Goal: Task Accomplishment & Management: Manage account settings

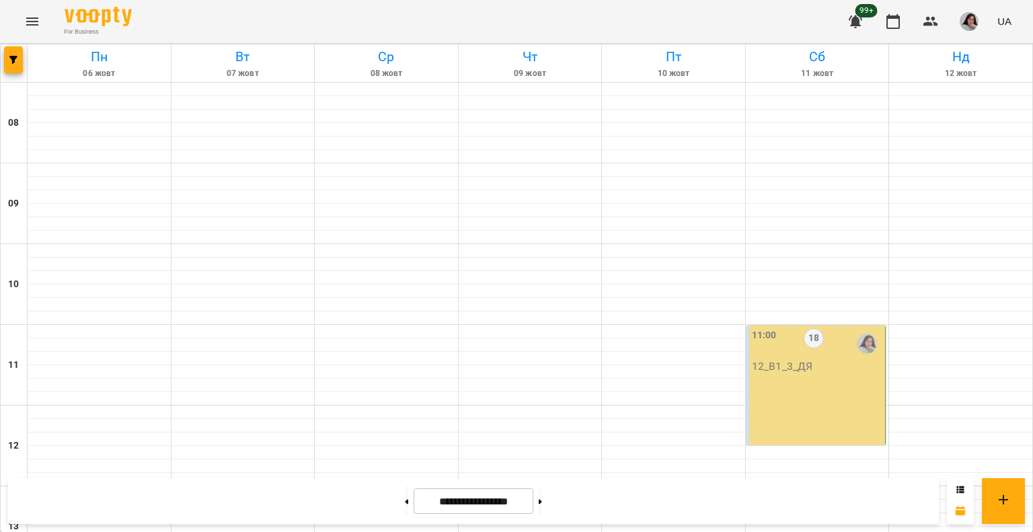
click at [815, 363] on div "11:00 18 12_В1_3_ДЯ" at bounding box center [817, 350] width 131 height 44
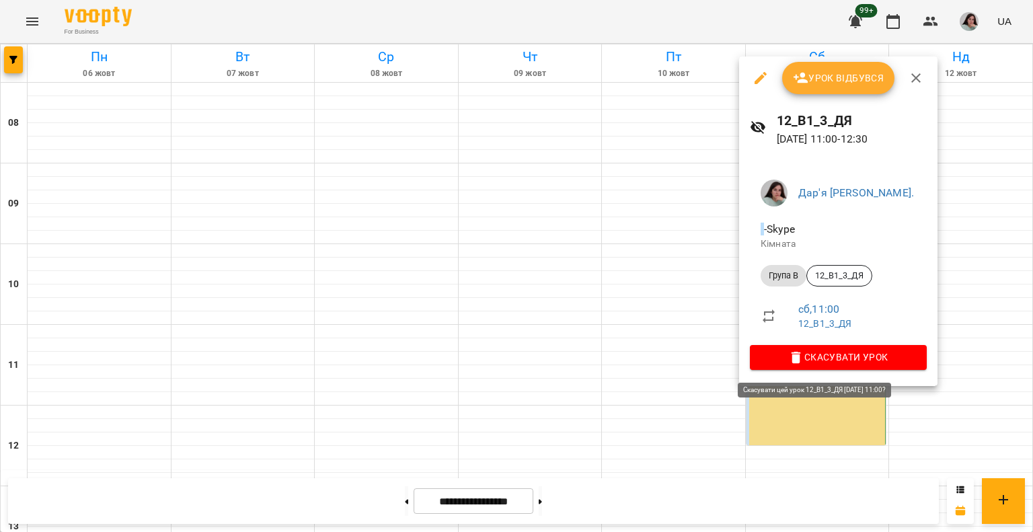
click at [815, 361] on span "Скасувати Урок" at bounding box center [838, 357] width 155 height 16
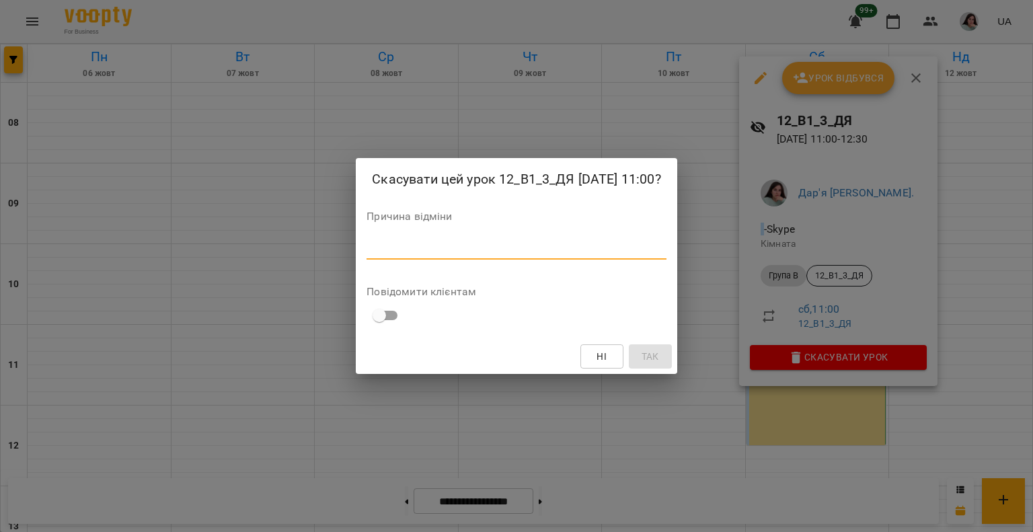
click at [570, 255] on textarea at bounding box center [516, 248] width 299 height 13
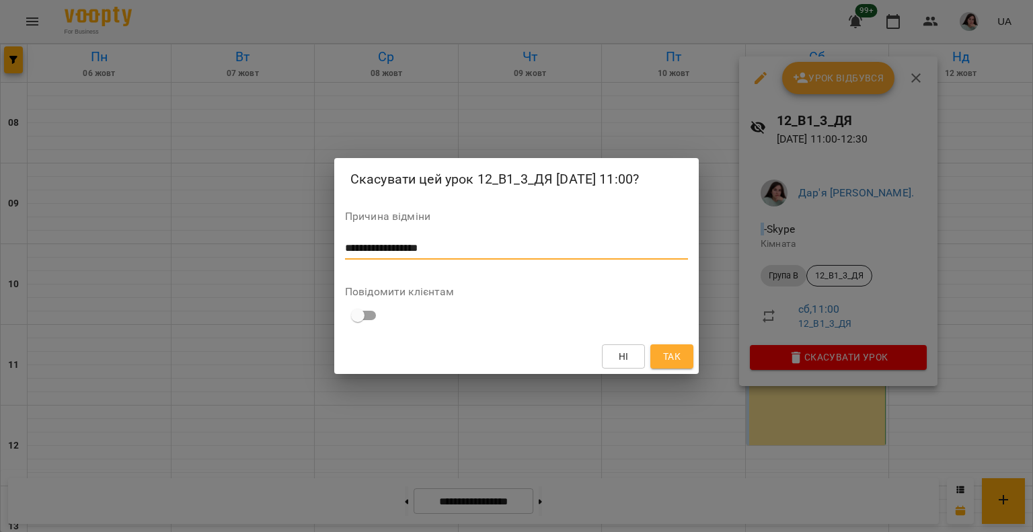
type textarea "**********"
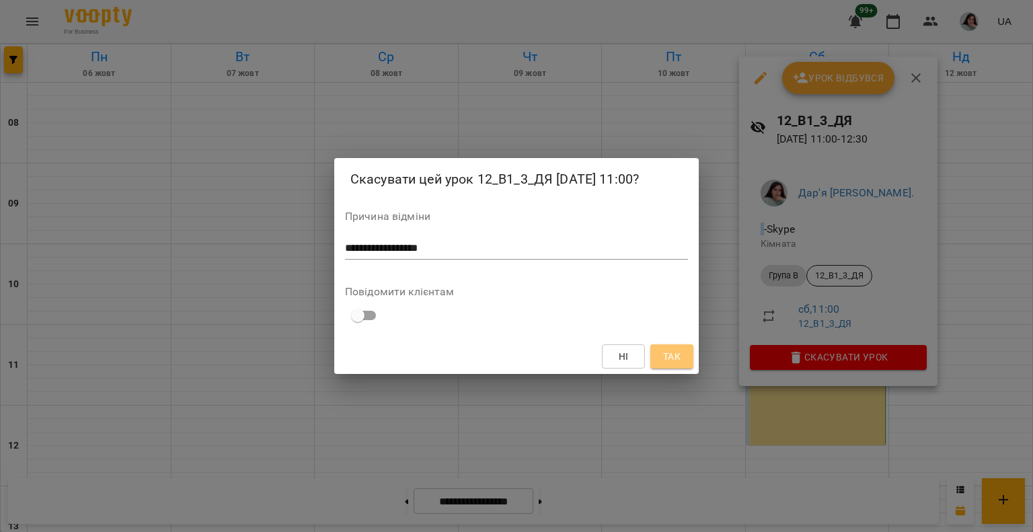
click at [679, 349] on span "Так" at bounding box center [671, 356] width 17 height 16
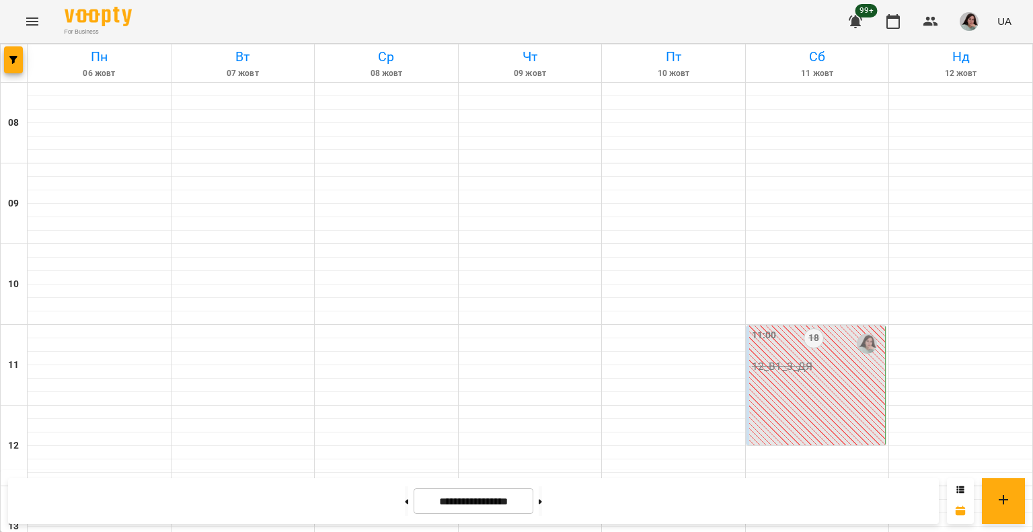
scroll to position [202, 0]
click at [542, 504] on button at bounding box center [540, 501] width 3 height 30
type input "**********"
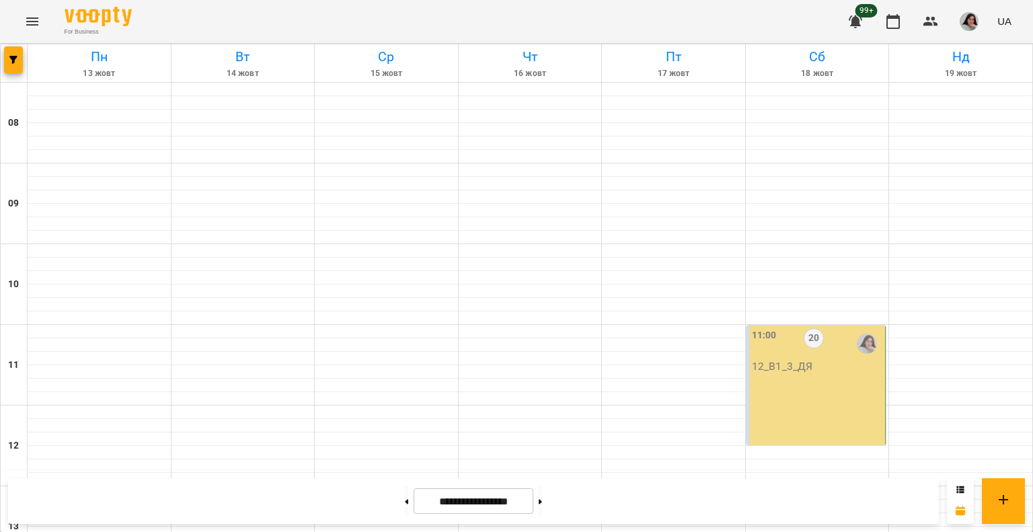
scroll to position [673, 0]
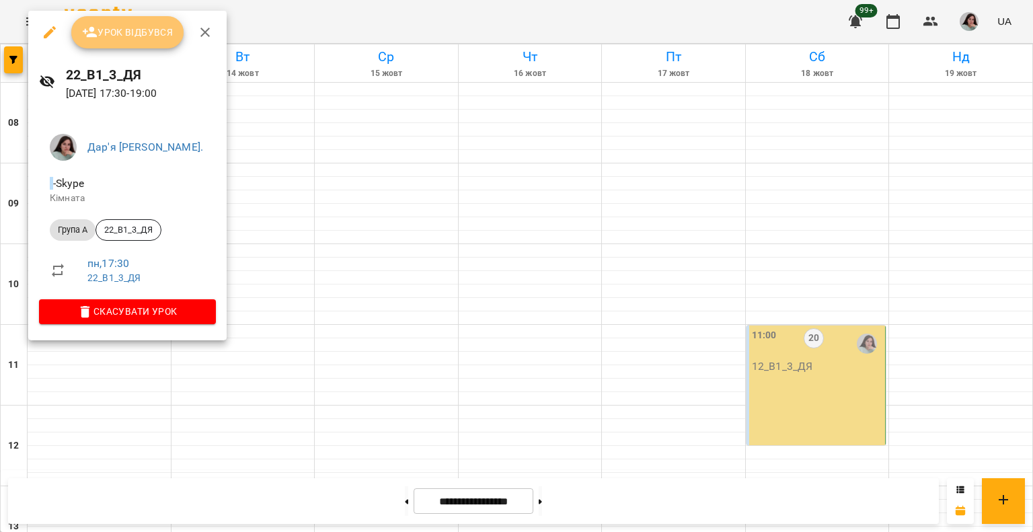
click at [137, 25] on span "Урок відбувся" at bounding box center [127, 32] width 91 height 16
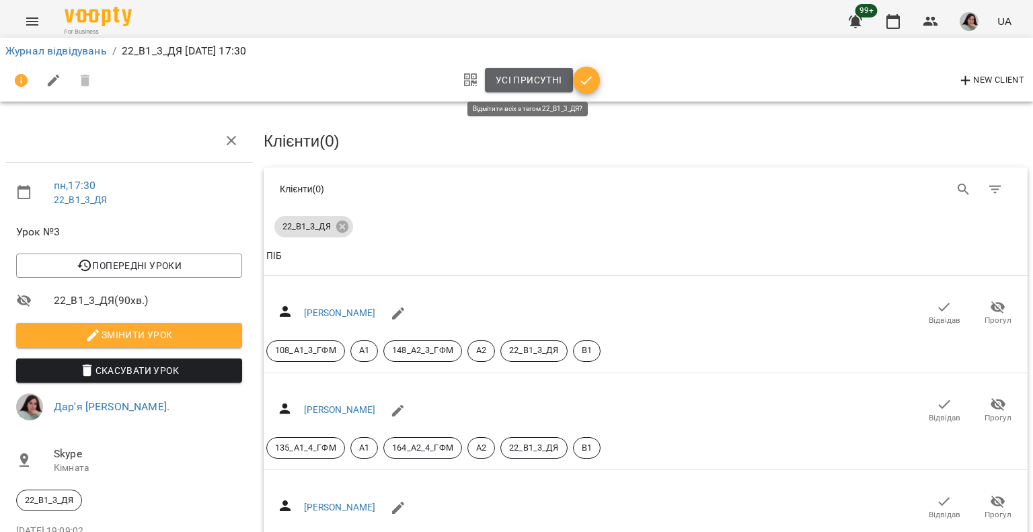
click at [529, 76] on span "Усі присутні" at bounding box center [529, 80] width 67 height 16
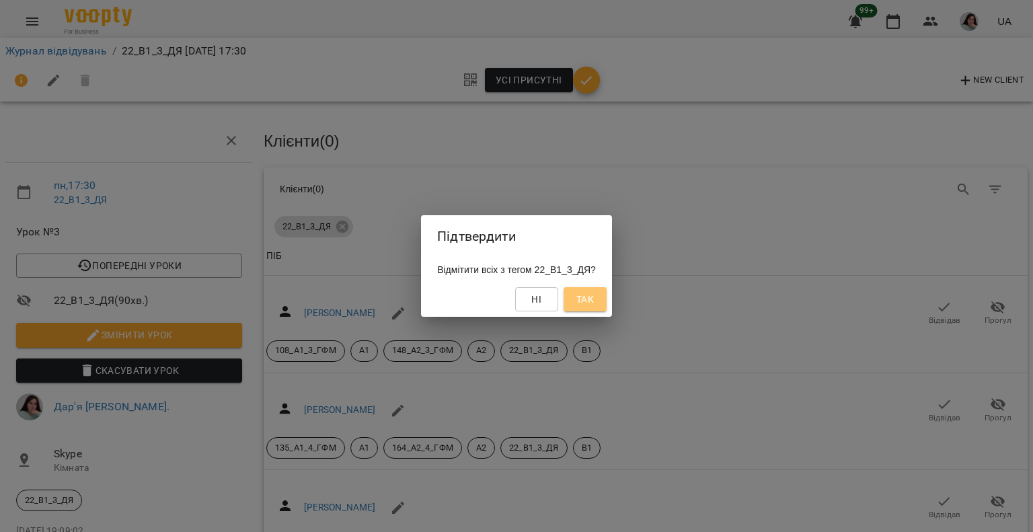
click at [596, 296] on span "Так" at bounding box center [585, 299] width 22 height 16
